Goal: Transaction & Acquisition: Purchase product/service

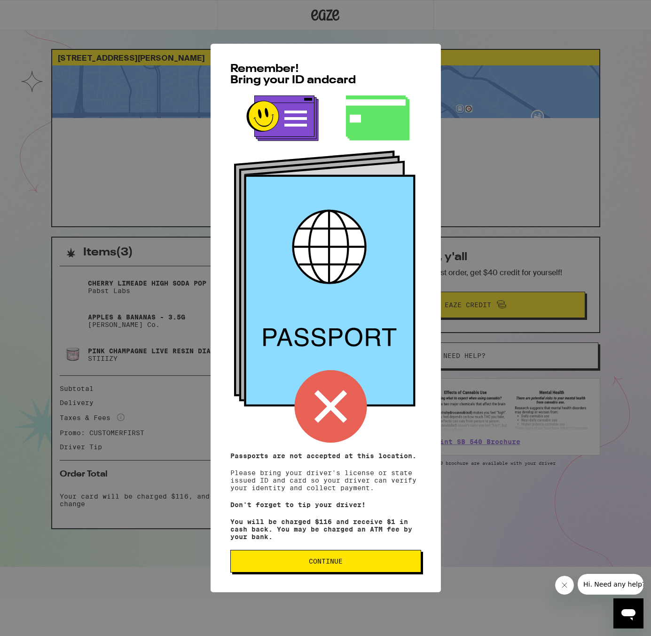
click at [377, 563] on span "Continue" at bounding box center [325, 561] width 175 height 7
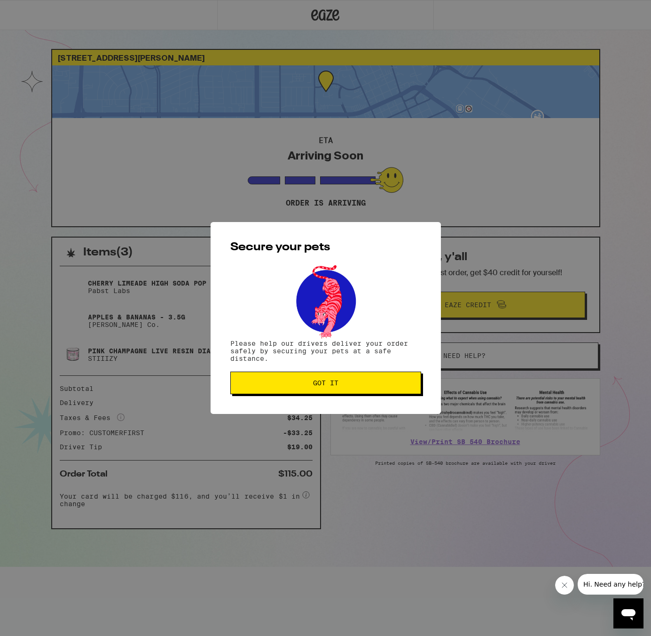
click at [379, 380] on button "Got it" at bounding box center [325, 383] width 191 height 23
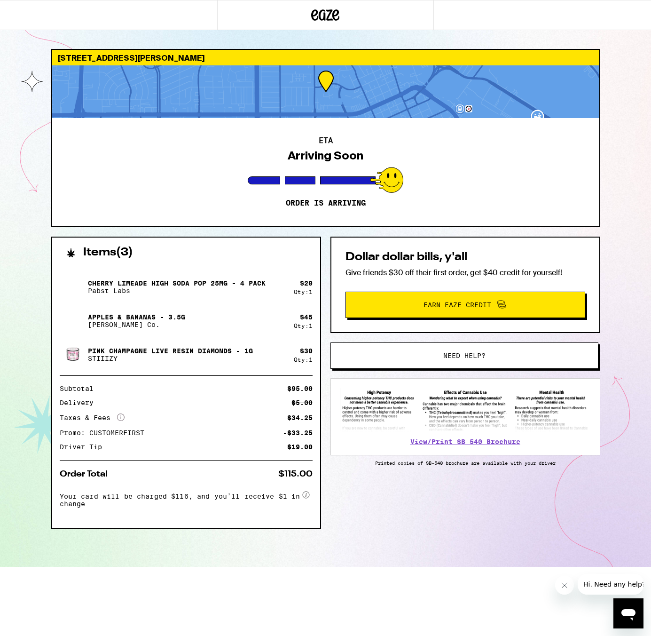
click at [341, 110] on div at bounding box center [325, 91] width 547 height 53
click at [332, 141] on h2 "ETA" at bounding box center [326, 141] width 14 height 8
